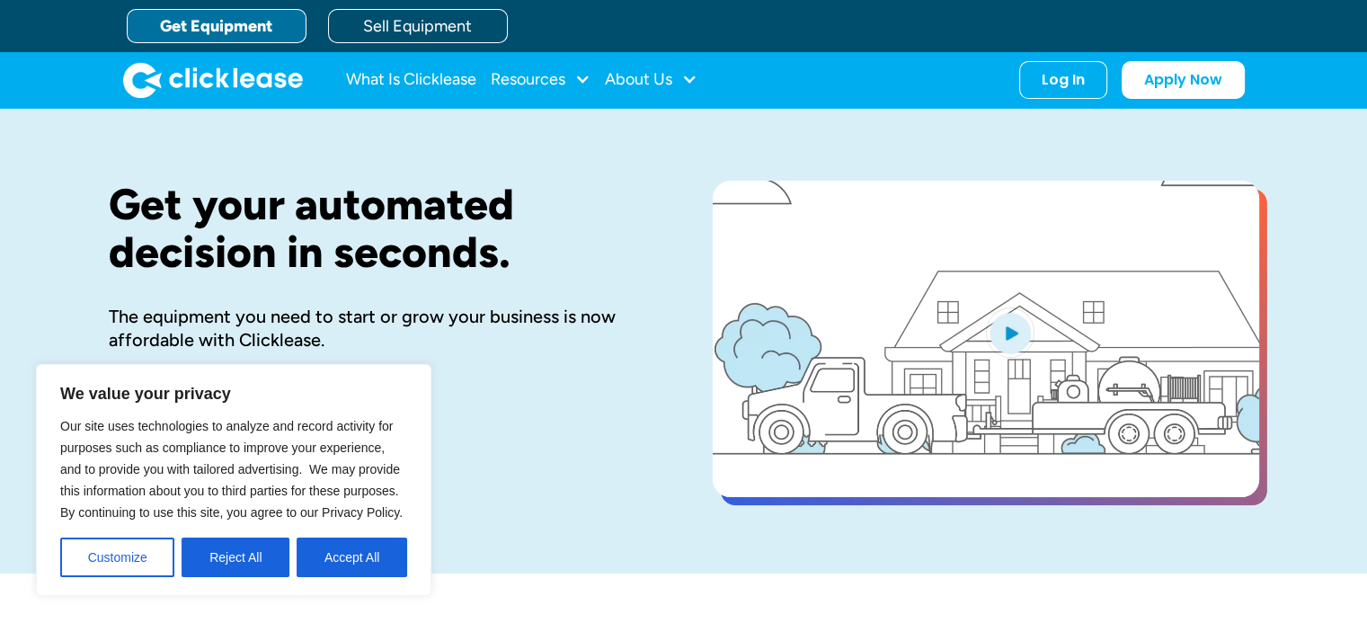
click at [497, 447] on div "Get your automated decision in seconds. The equipment you need to start or grow…" at bounding box center [382, 341] width 547 height 321
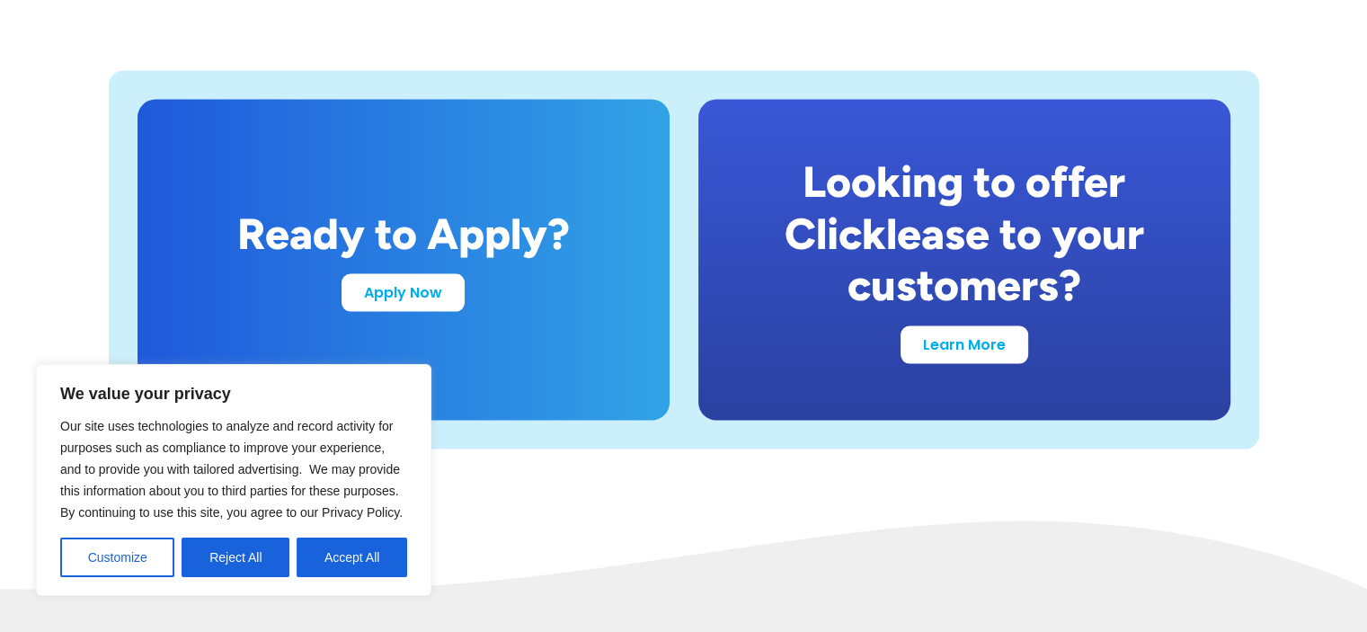
scroll to position [3596, 0]
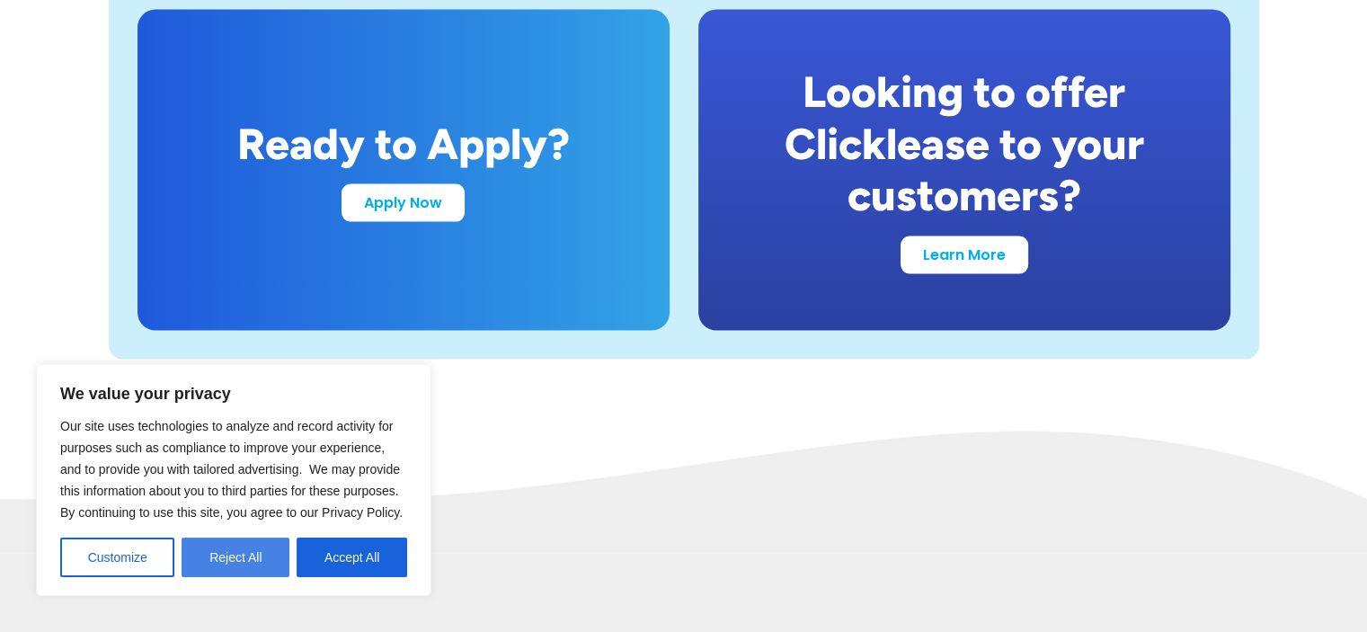
click at [245, 557] on button "Reject All" at bounding box center [236, 558] width 108 height 40
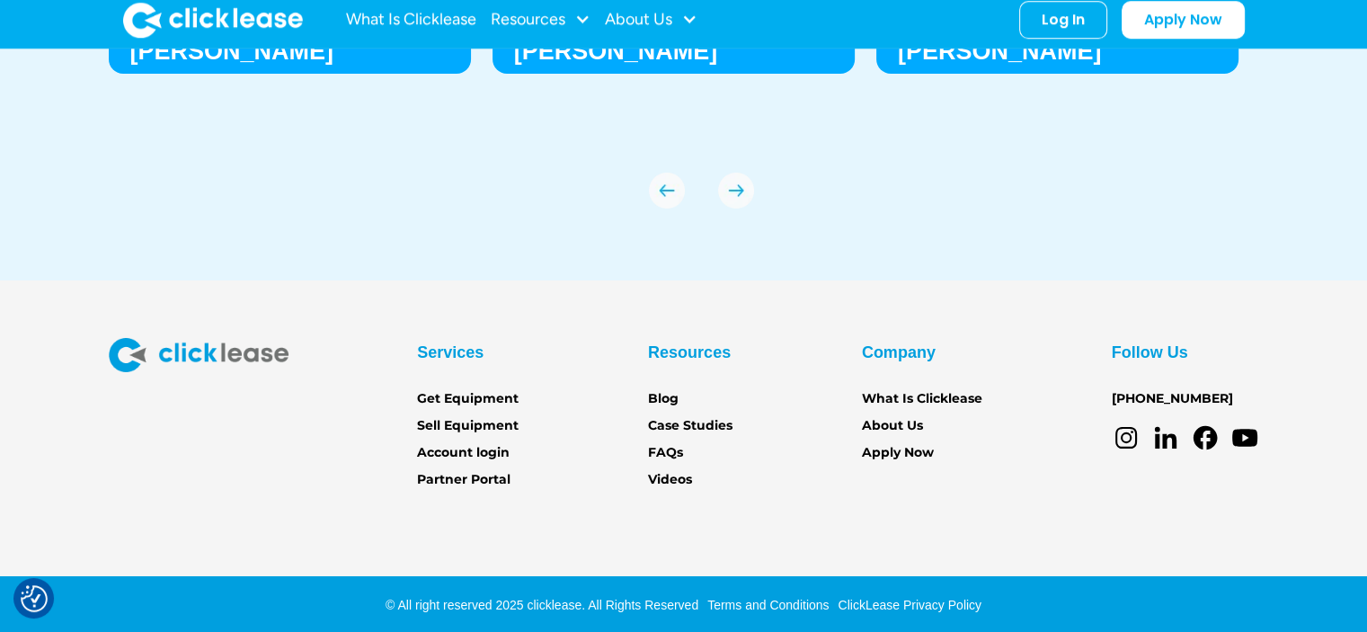
scroll to position [6283, 0]
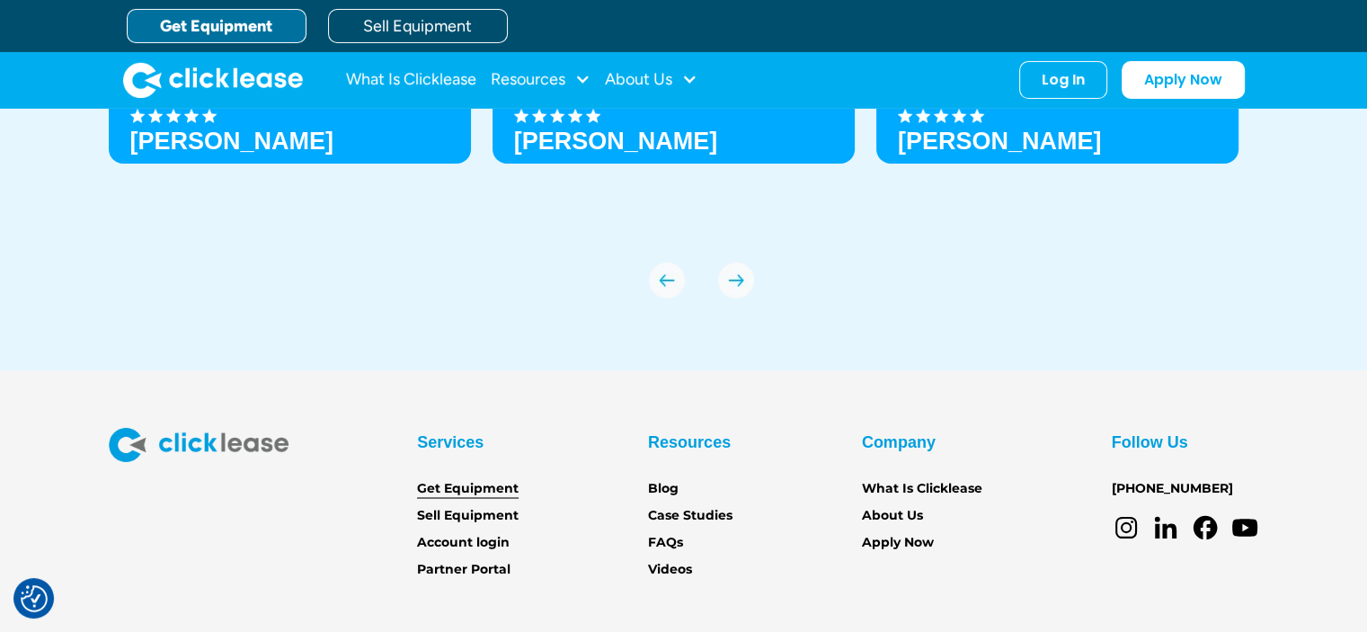
click at [468, 490] on link "Get Equipment" at bounding box center [468, 489] width 102 height 20
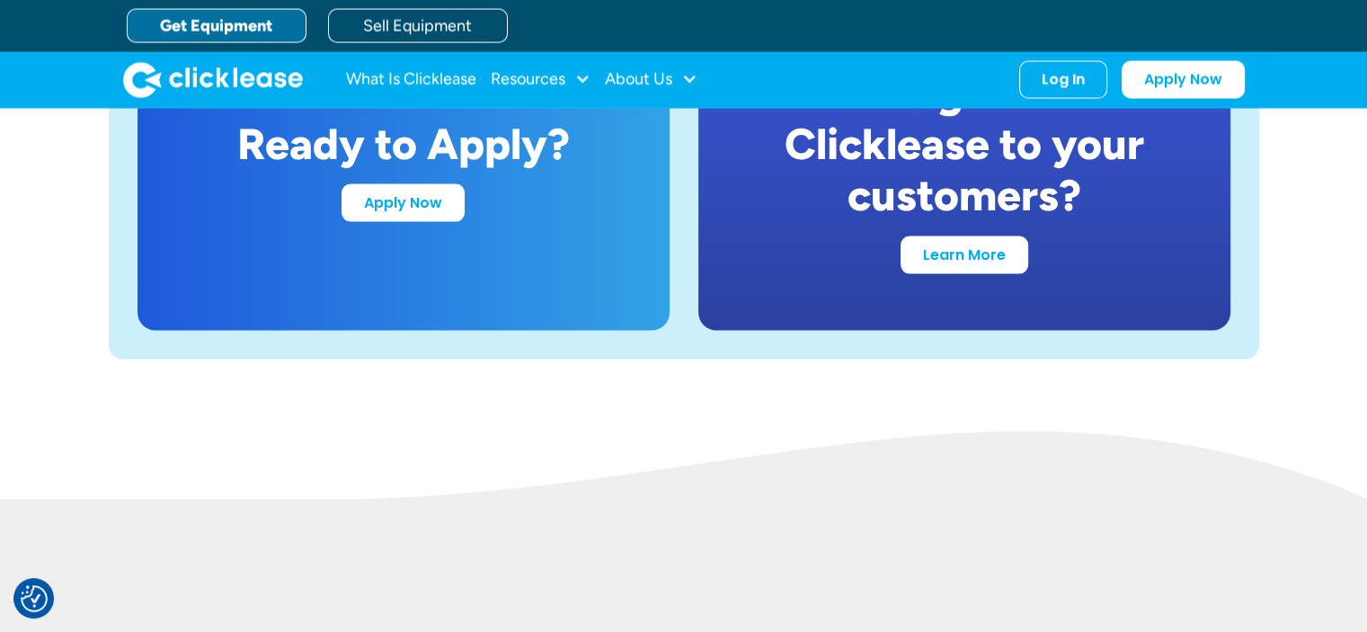
scroll to position [3416, 0]
